Goal: Navigation & Orientation: Find specific page/section

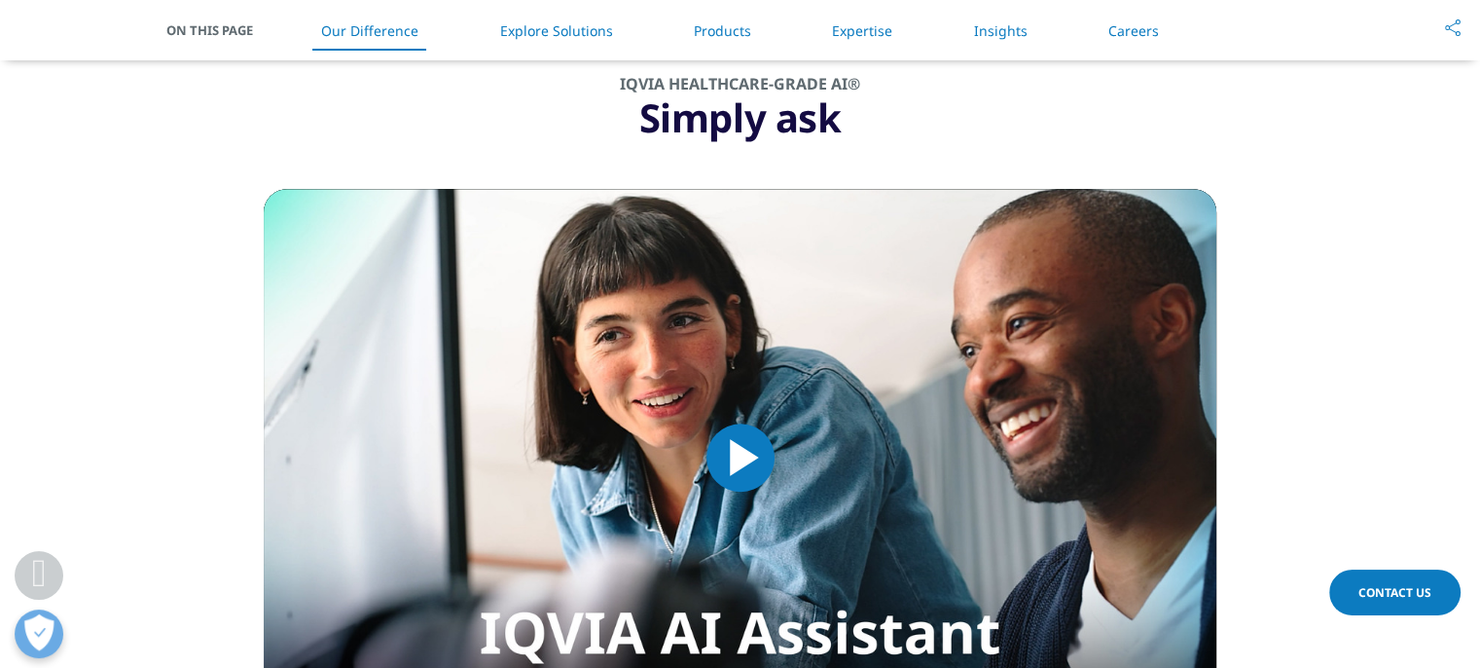
scroll to position [1655, 0]
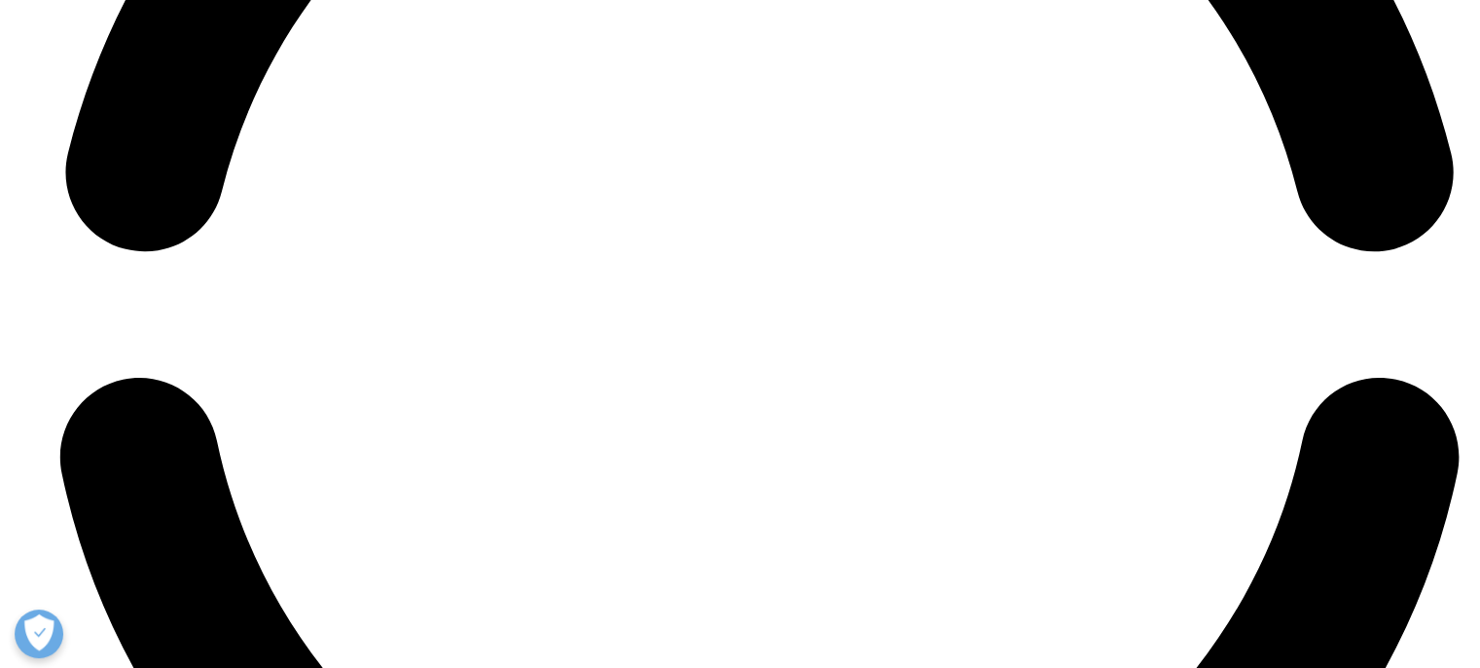
scroll to position [5510, 0]
